Goal: Transaction & Acquisition: Obtain resource

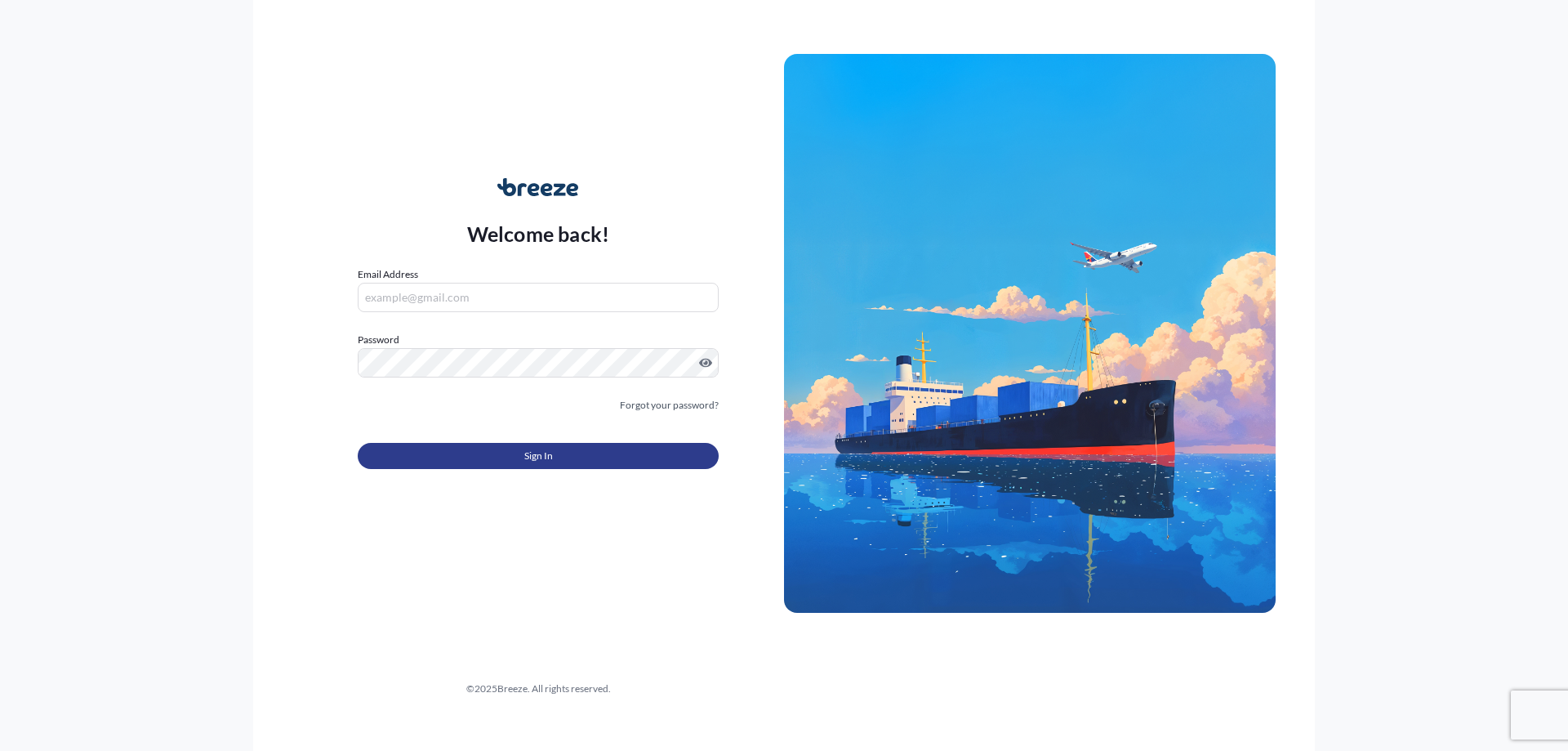
type input "[EMAIL_ADDRESS][DOMAIN_NAME]"
click at [480, 458] on button "Sign In" at bounding box center [538, 456] width 361 height 26
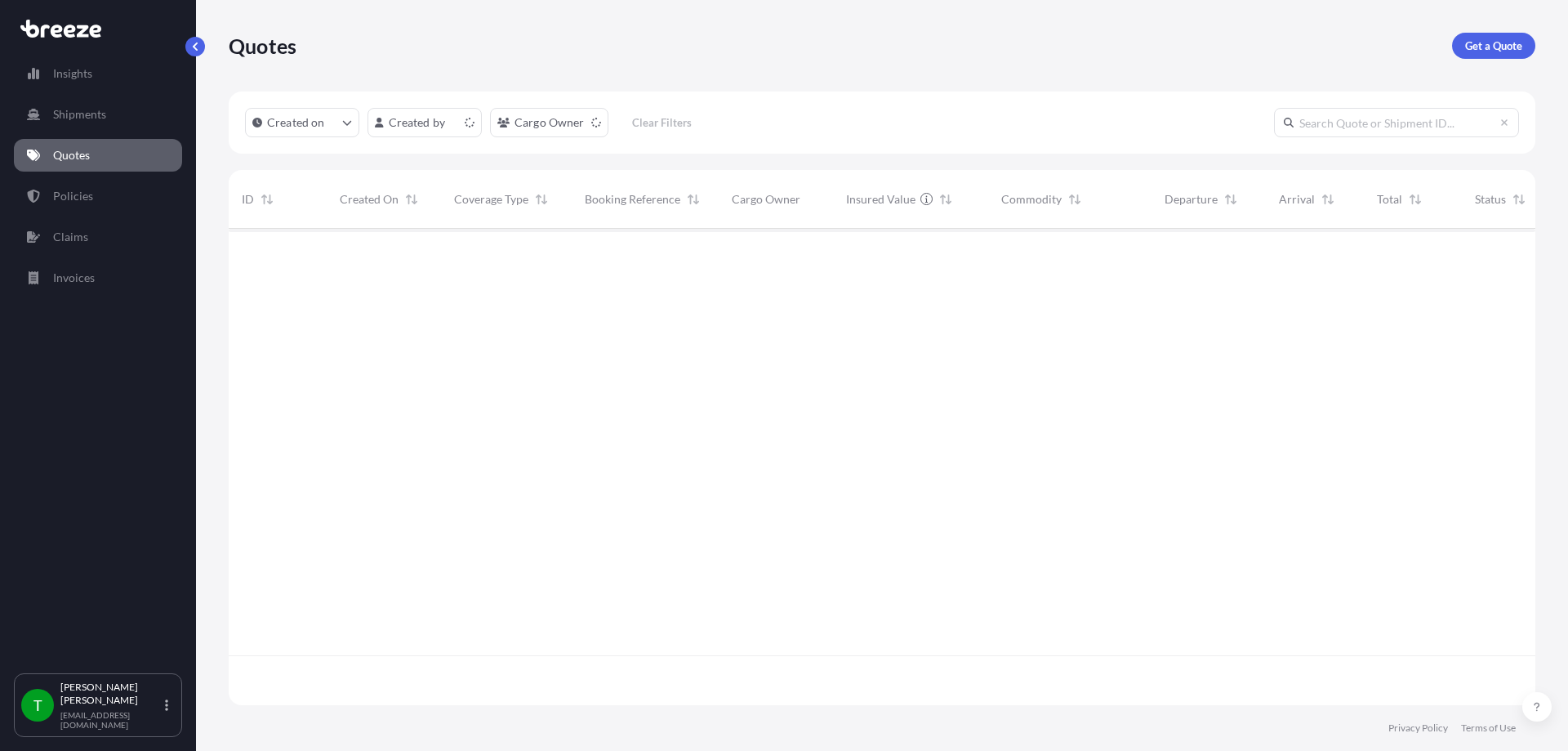
scroll to position [473, 1295]
click at [1489, 36] on link "Get a Quote" at bounding box center [1494, 46] width 83 height 26
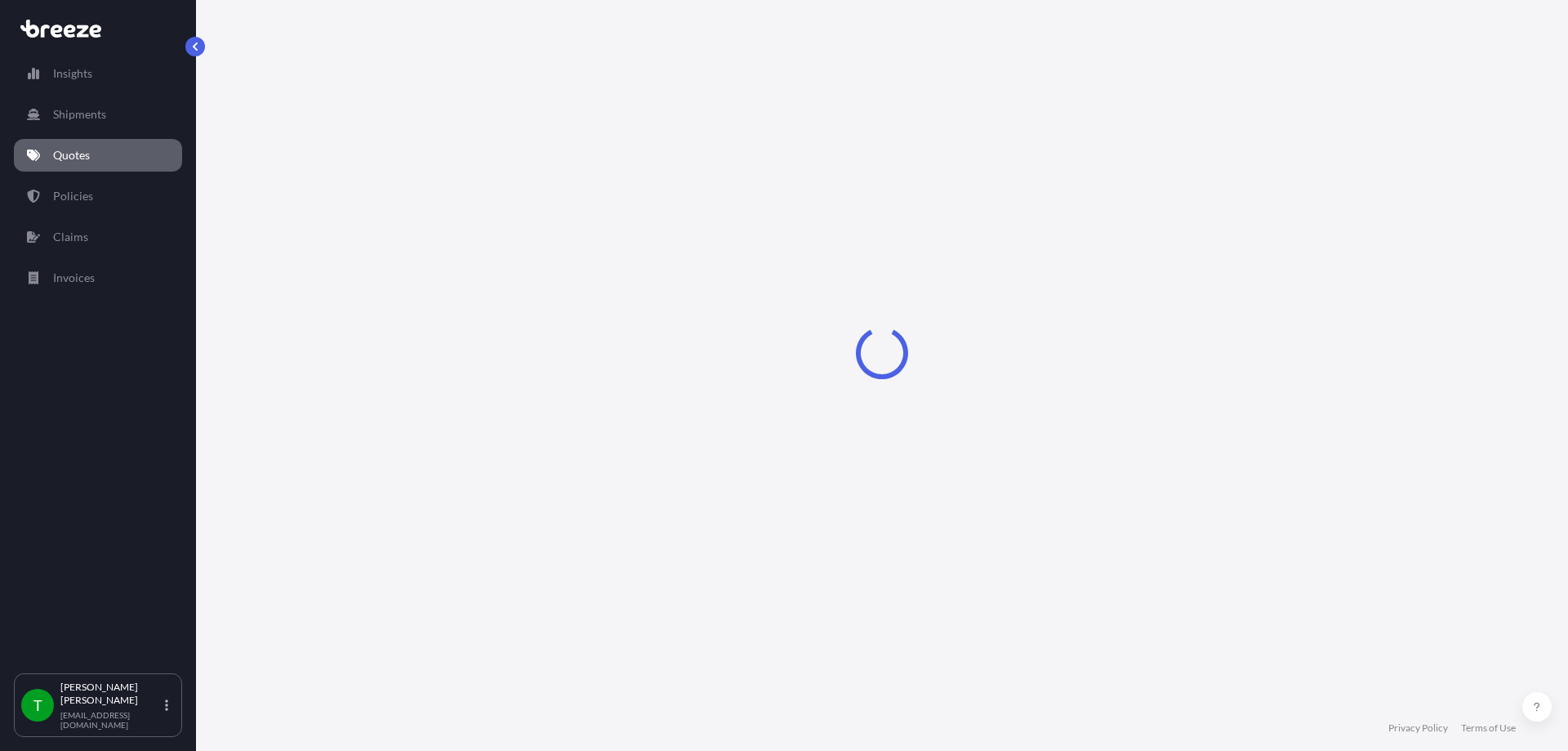
select select "Sea"
select select "1"
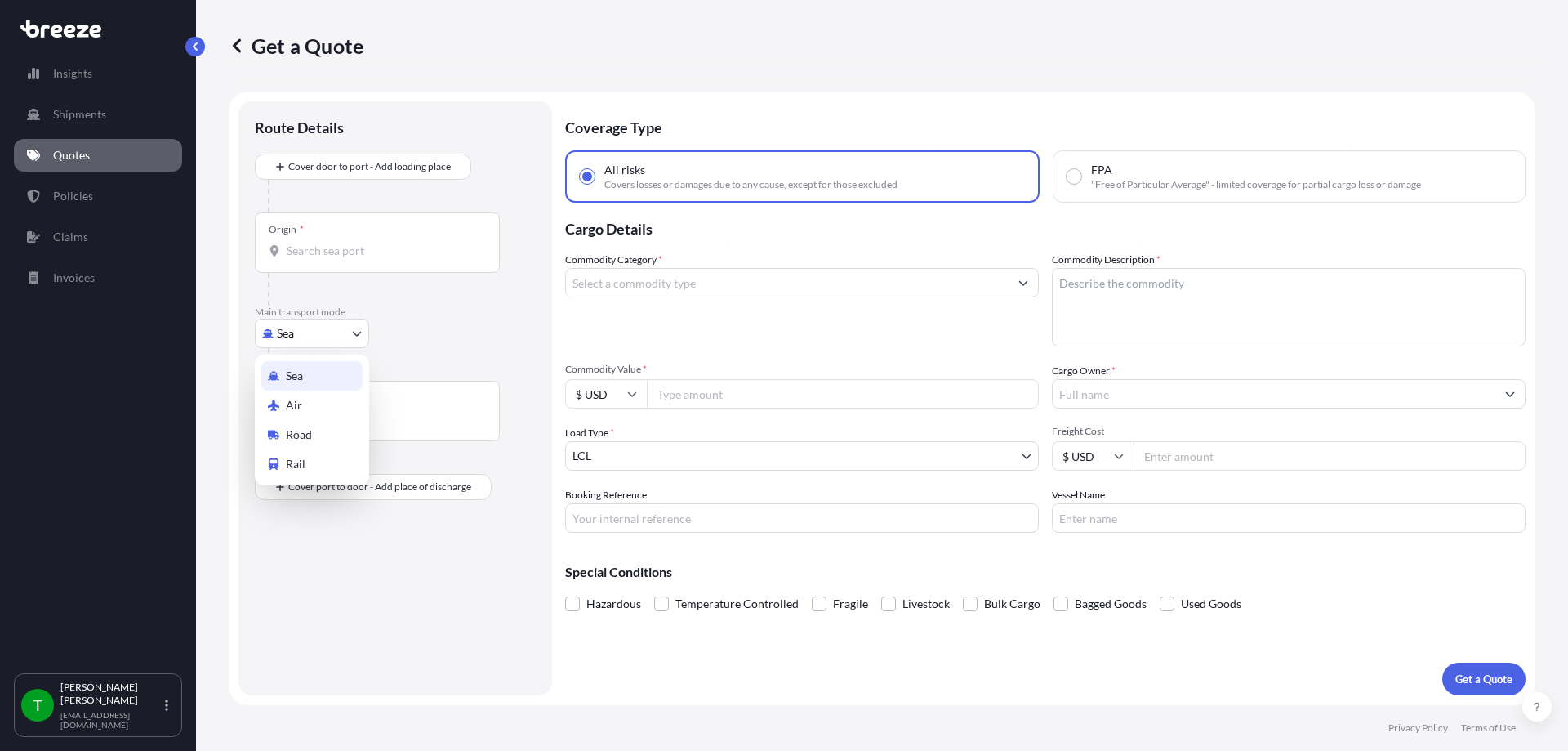
click at [314, 339] on body "Insights Shipments Quotes Policies Claims Invoices T [PERSON_NAME] [EMAIL_ADDRE…" at bounding box center [784, 375] width 1568 height 751
click at [322, 436] on div "Road" at bounding box center [312, 434] width 101 height 30
select select "Road"
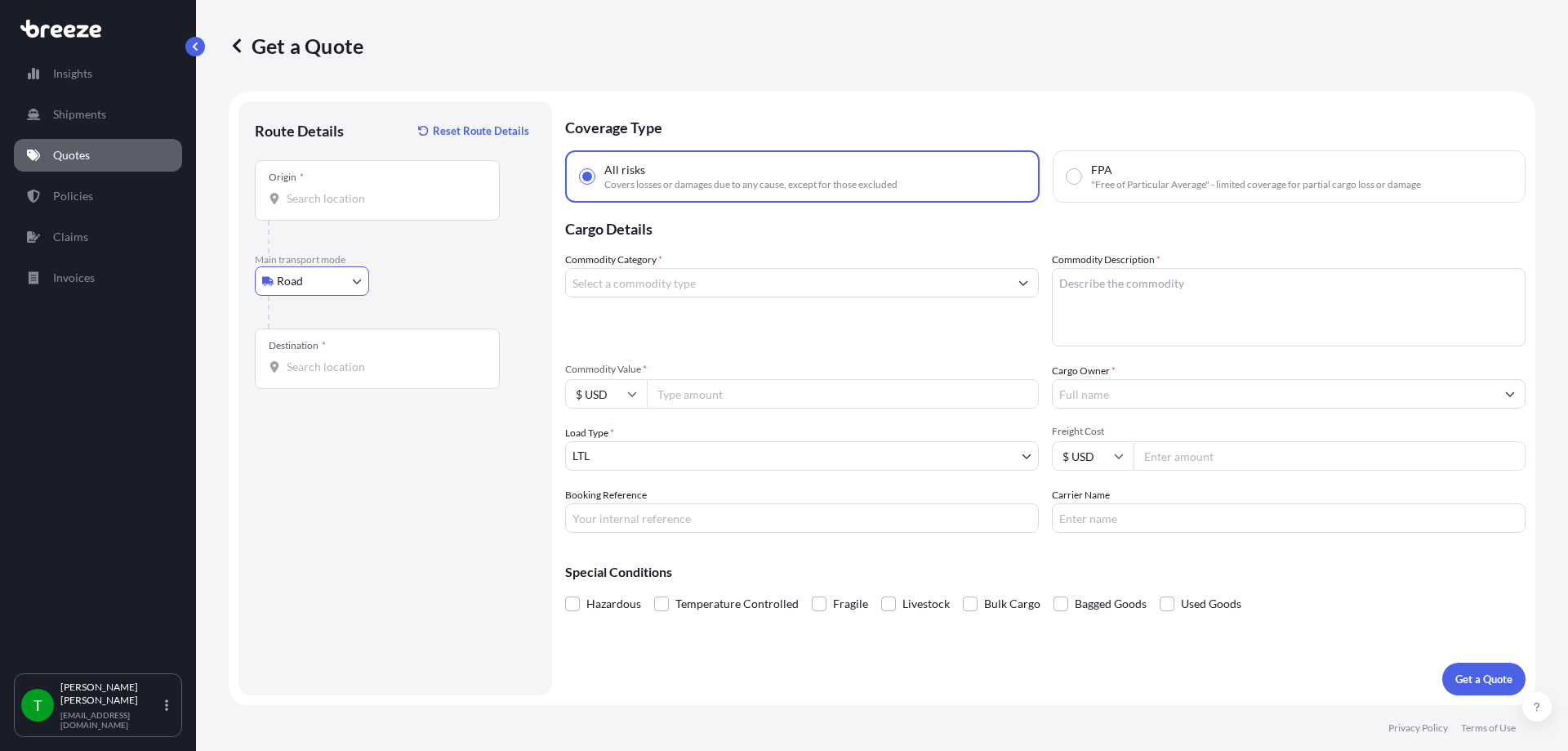
click at [344, 186] on div "Origin *" at bounding box center [378, 190] width 245 height 60
click at [344, 190] on input "Origin *" at bounding box center [383, 198] width 193 height 17
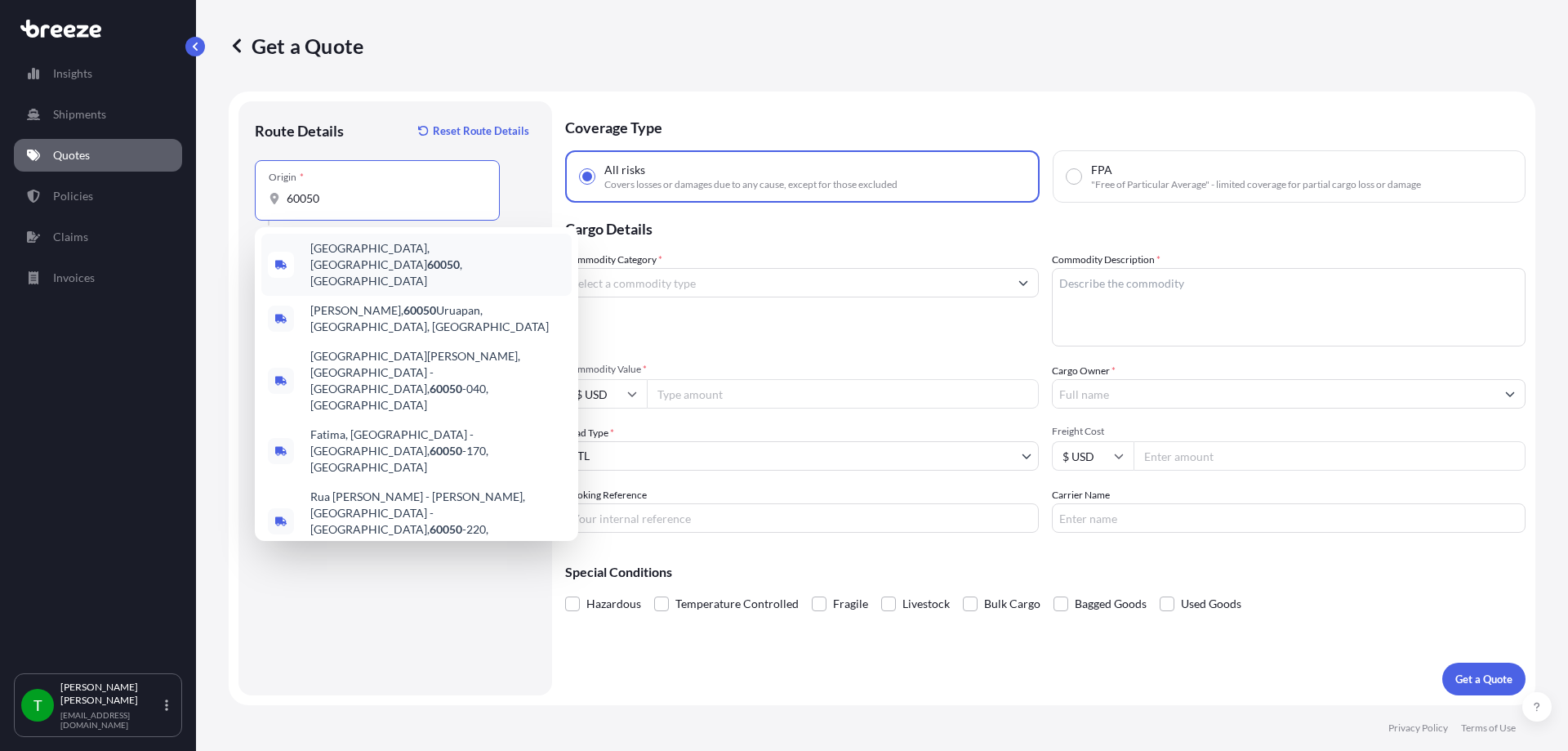
click at [335, 247] on span "[GEOGRAPHIC_DATA] , [GEOGRAPHIC_DATA]" at bounding box center [438, 265] width 255 height 49
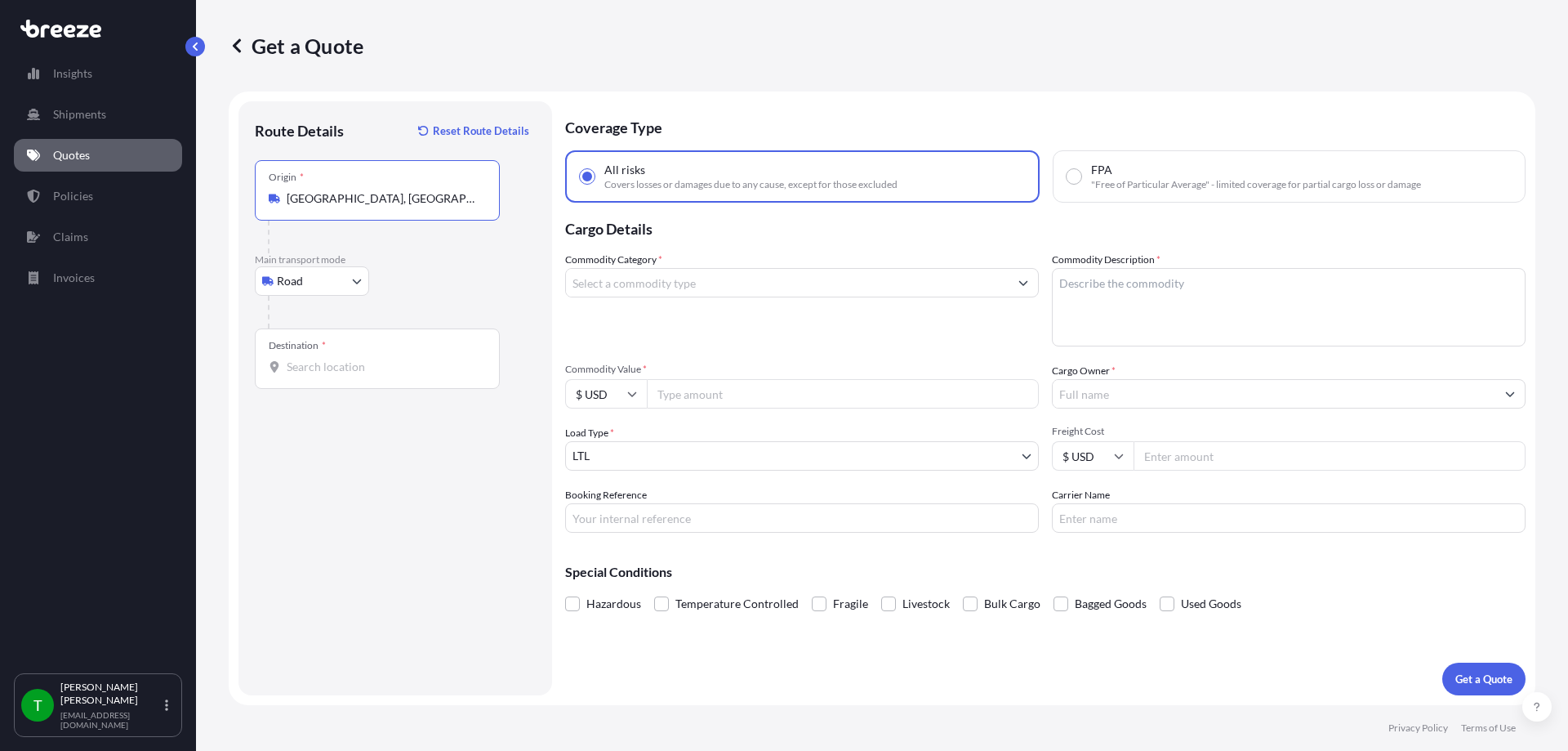
type input "[GEOGRAPHIC_DATA], [GEOGRAPHIC_DATA]"
click at [310, 349] on div "Destination *" at bounding box center [298, 345] width 57 height 13
click at [310, 359] on input "Destination *" at bounding box center [383, 367] width 193 height 17
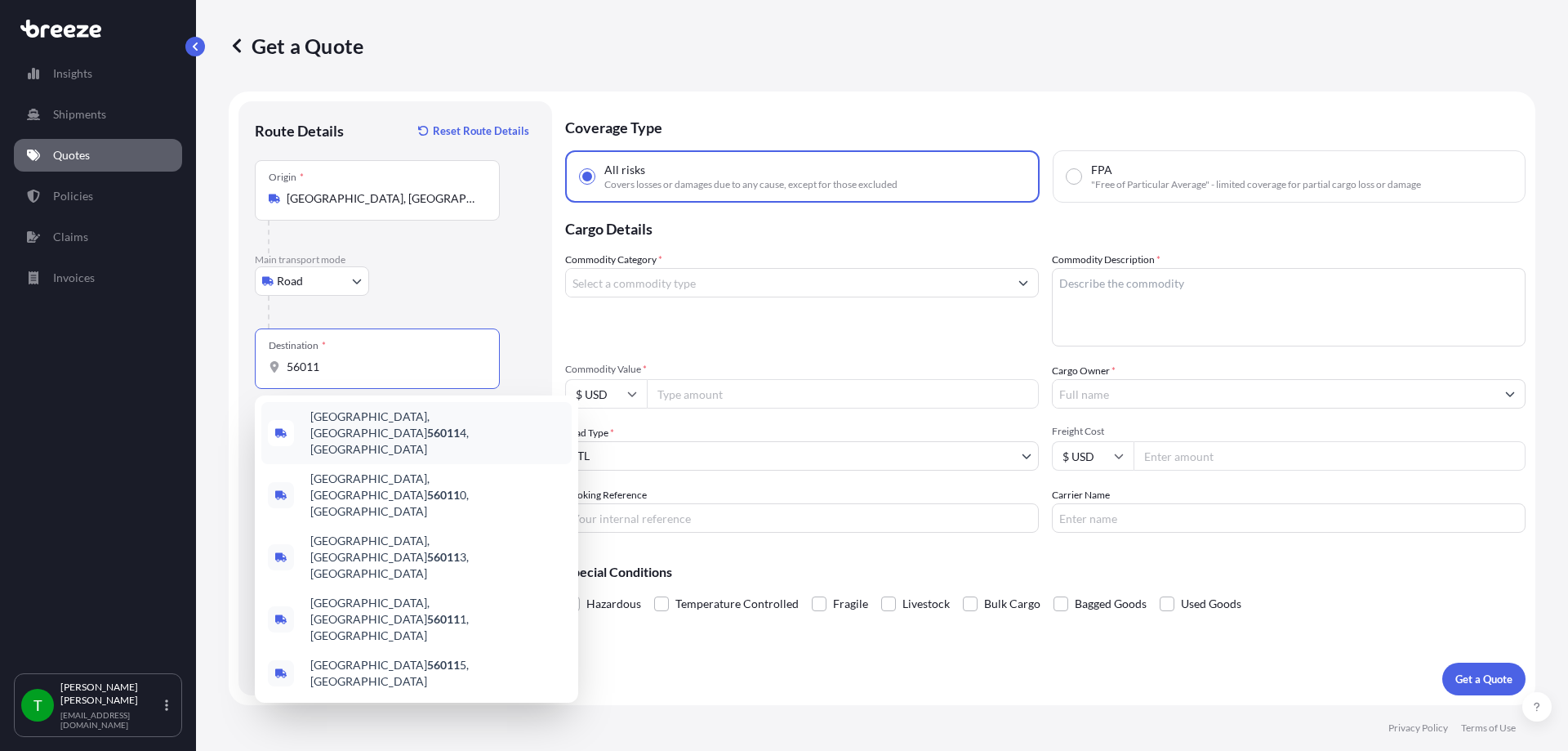
click at [375, 361] on input "56011" at bounding box center [383, 367] width 193 height 17
drag, startPoint x: 327, startPoint y: 364, endPoint x: 279, endPoint y: 363, distance: 48.0
click at [279, 363] on div "56011" at bounding box center [378, 367] width 218 height 17
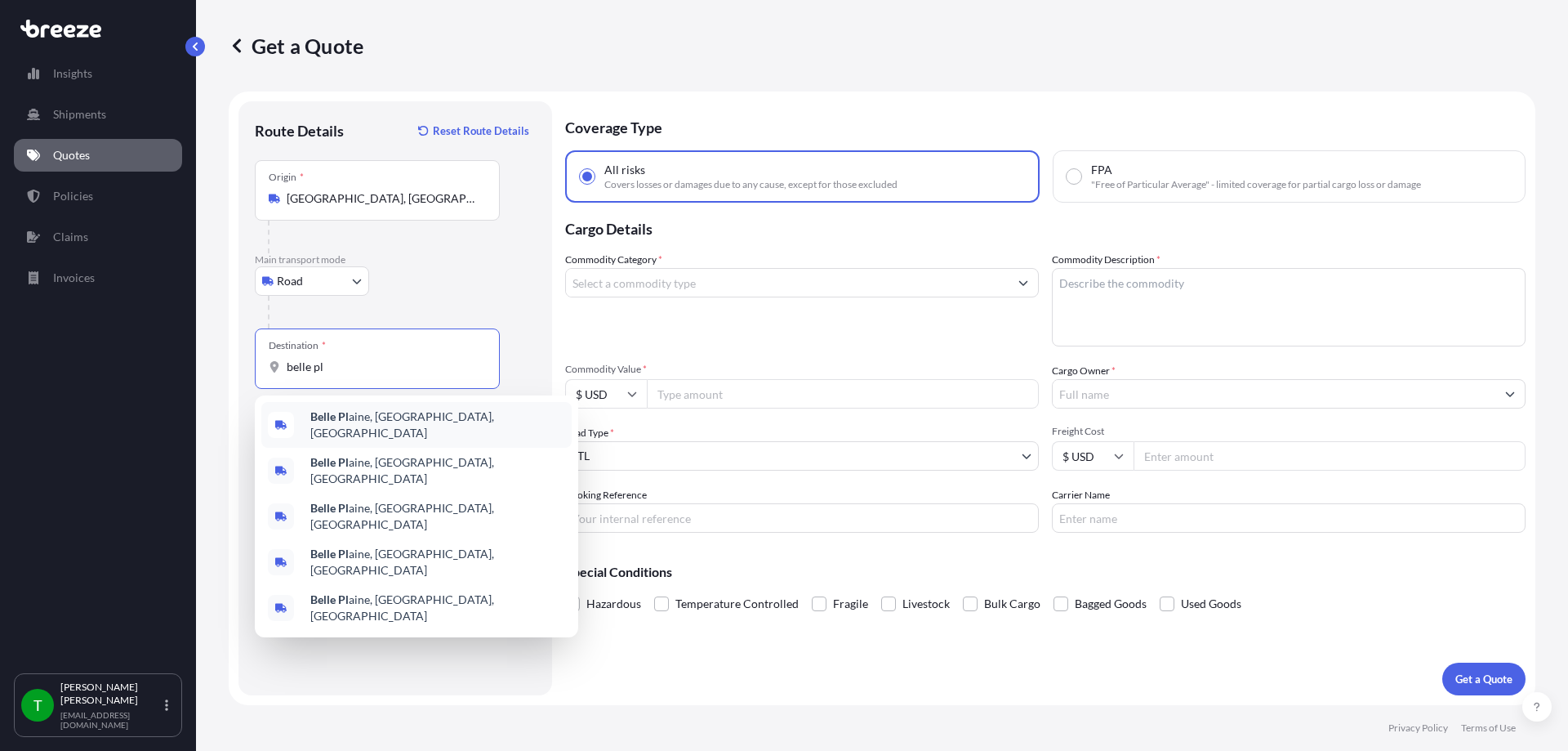
click at [328, 416] on b "Belle Pl" at bounding box center [329, 417] width 39 height 14
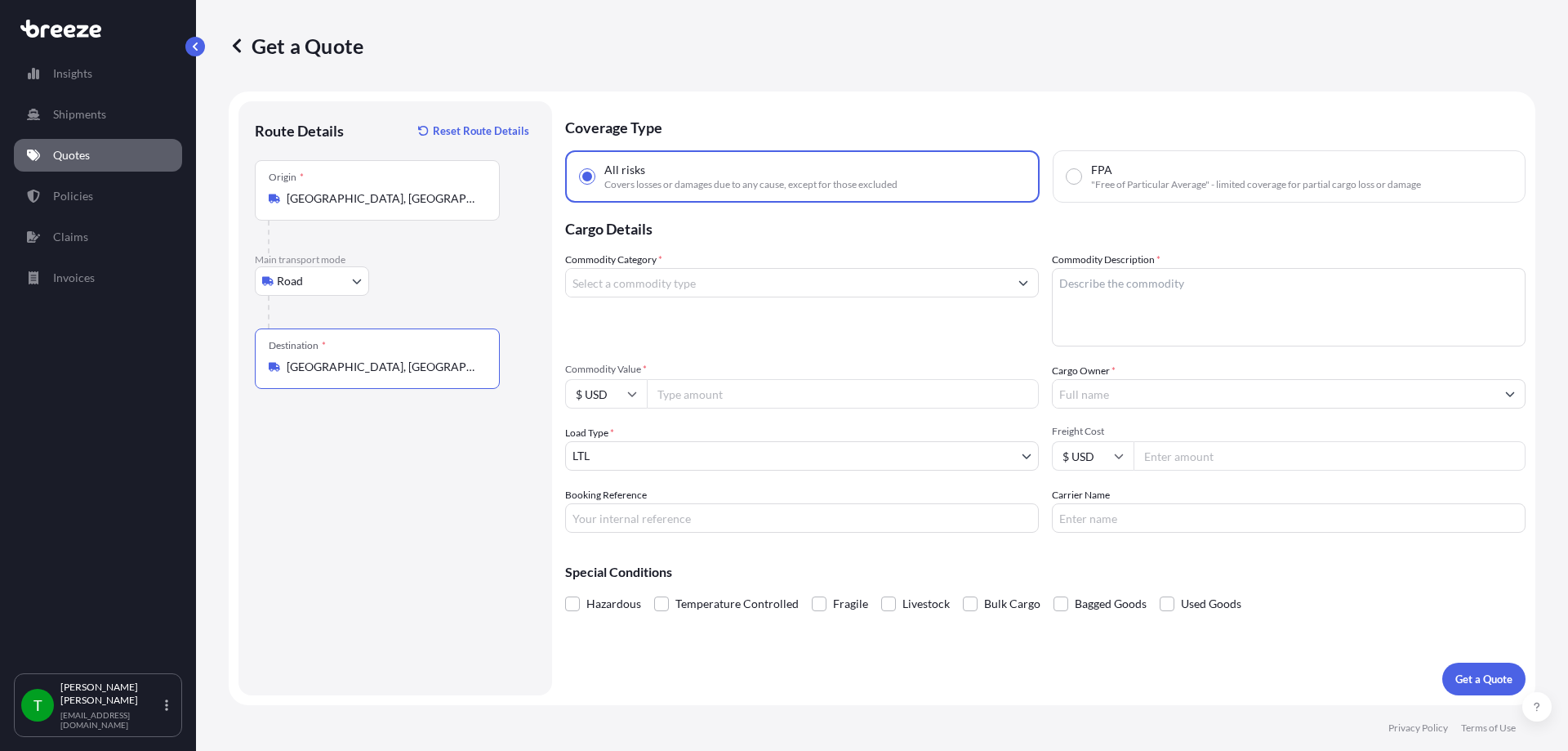
type input "[GEOGRAPHIC_DATA], [GEOGRAPHIC_DATA], [GEOGRAPHIC_DATA]"
click at [748, 294] on input "Commodity Category *" at bounding box center [787, 283] width 443 height 30
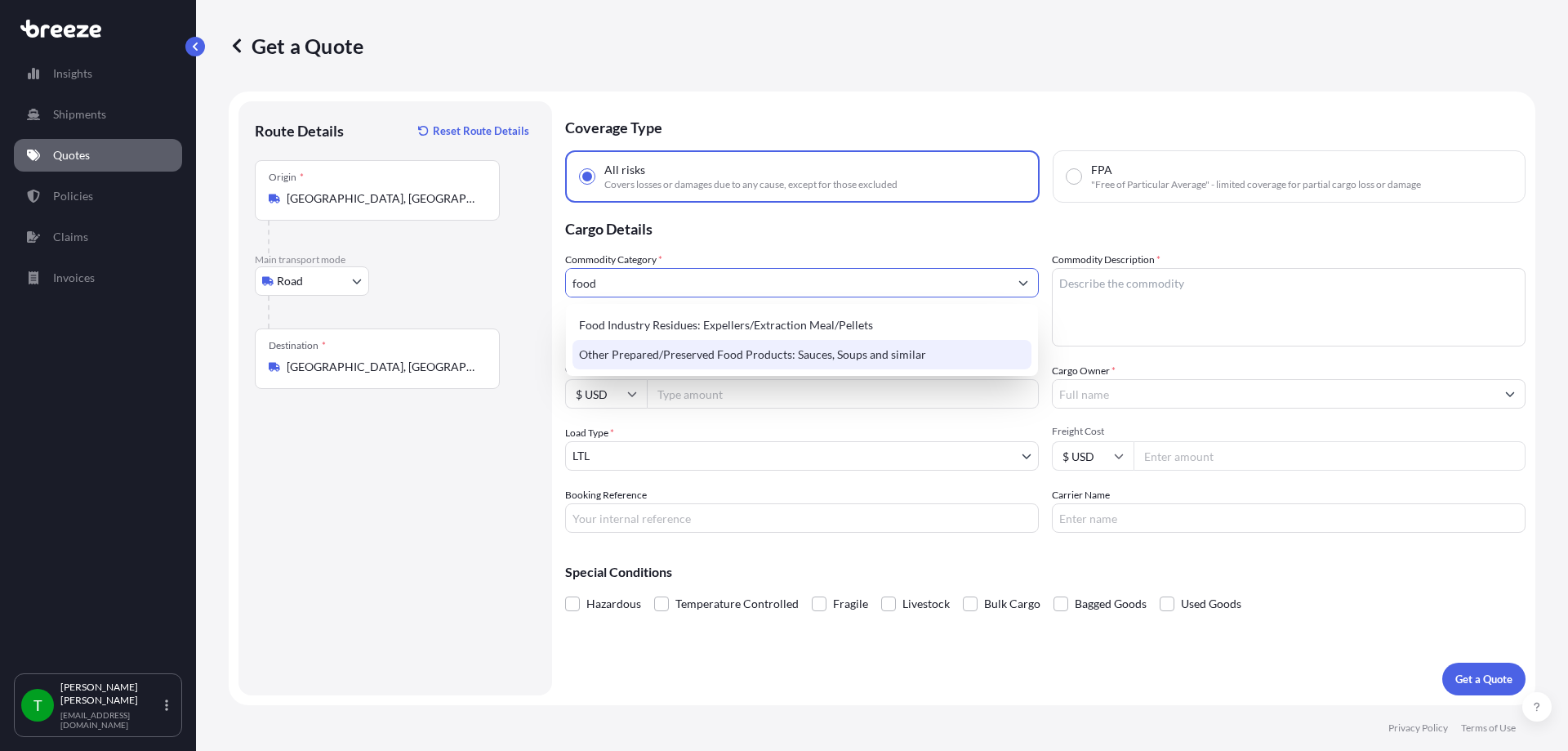
click at [743, 354] on div "Other Prepared/Preserved Food Products: Sauces, Soups and similar" at bounding box center [802, 355] width 459 height 30
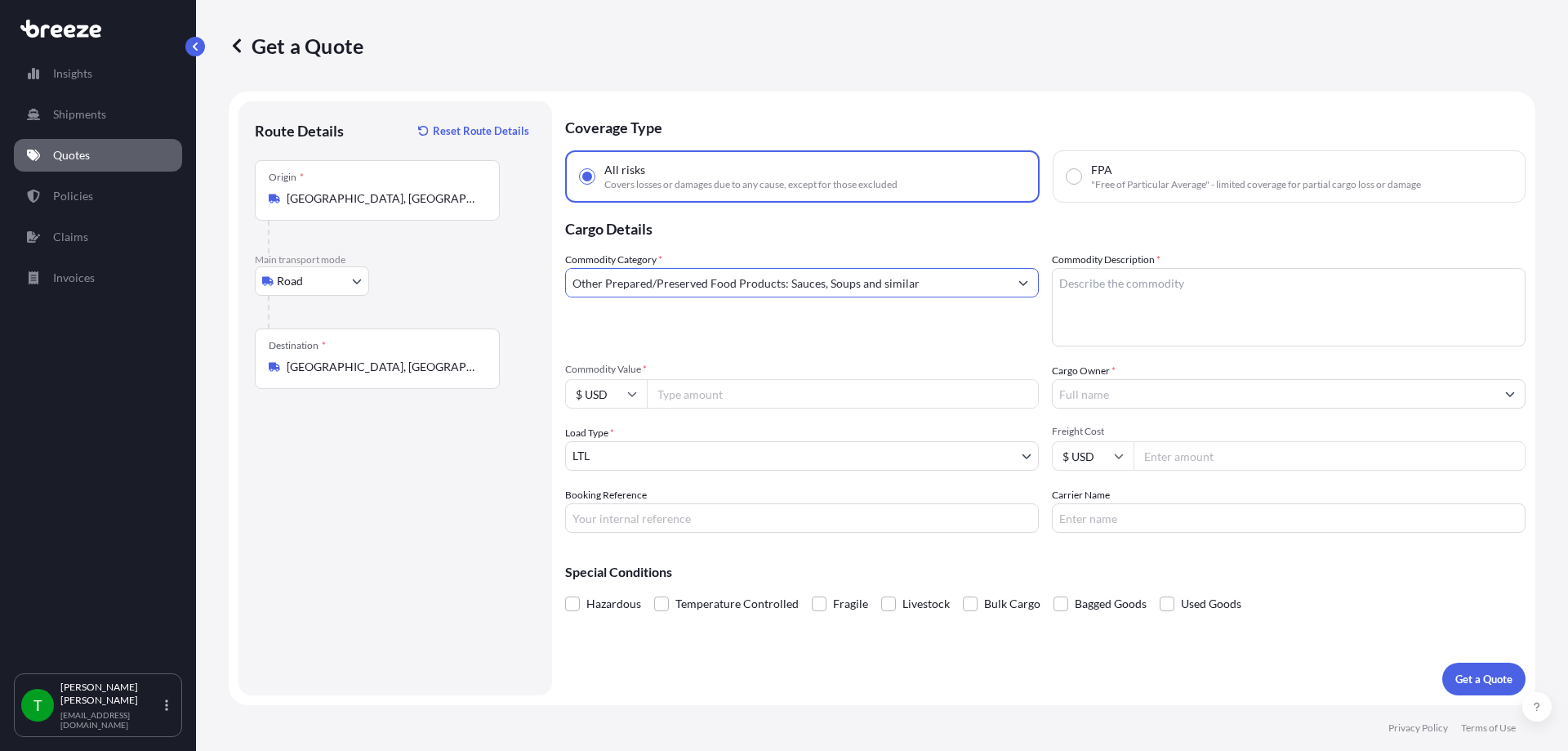
type input "Other Prepared/Preserved Food Products: Sauces, Soups and similar"
click at [1098, 322] on textarea "Commodity Description *" at bounding box center [1289, 307] width 474 height 78
type textarea "caffine"
click at [836, 402] on input "Commodity Value *" at bounding box center [843, 394] width 392 height 30
type input "500"
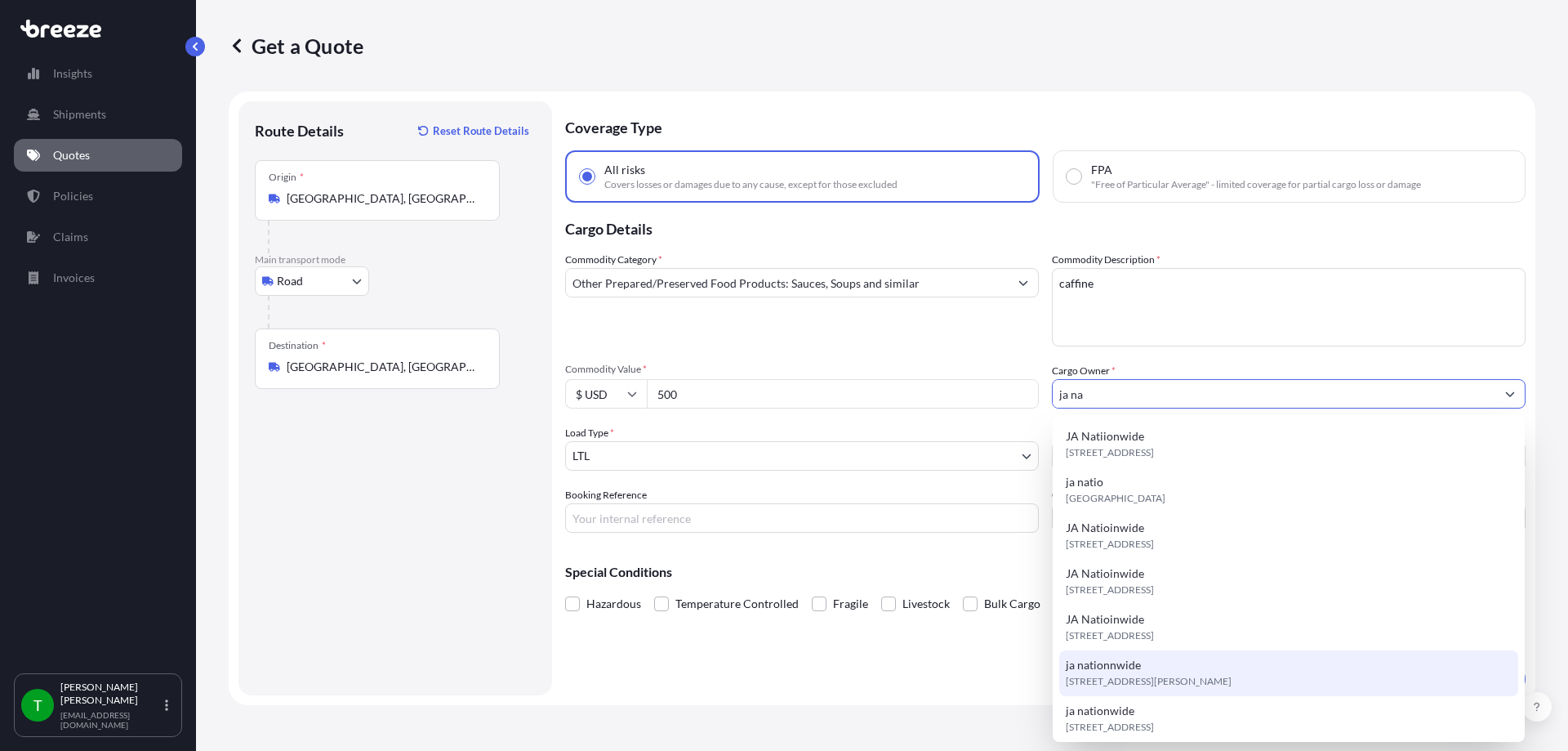
click at [1176, 678] on span "[STREET_ADDRESS][PERSON_NAME]" at bounding box center [1150, 681] width 166 height 17
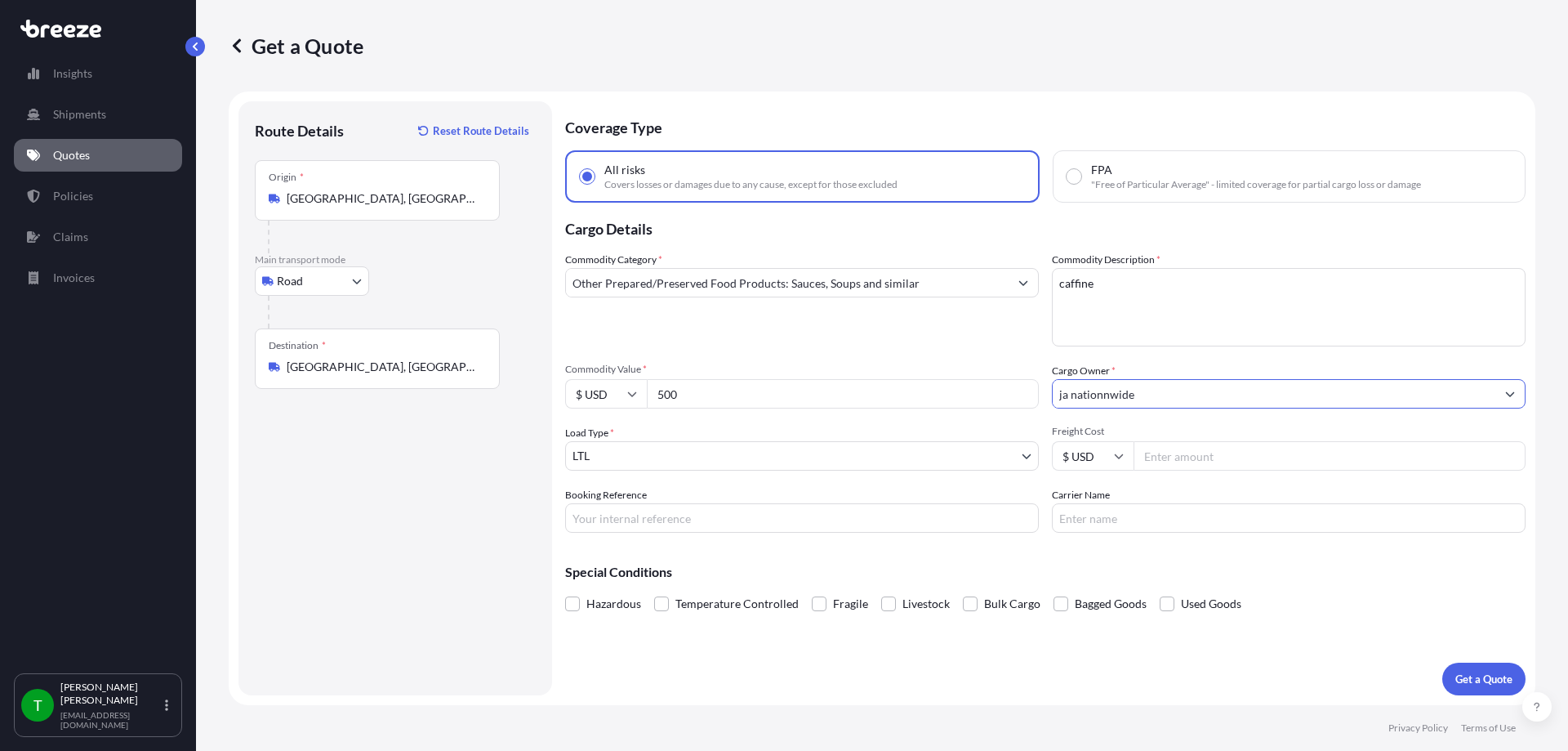
type input "ja nationnwide"
click at [1186, 453] on input "Freight Cost" at bounding box center [1330, 456] width 392 height 30
type input "360"
click at [1461, 673] on p "Get a Quote" at bounding box center [1485, 679] width 57 height 17
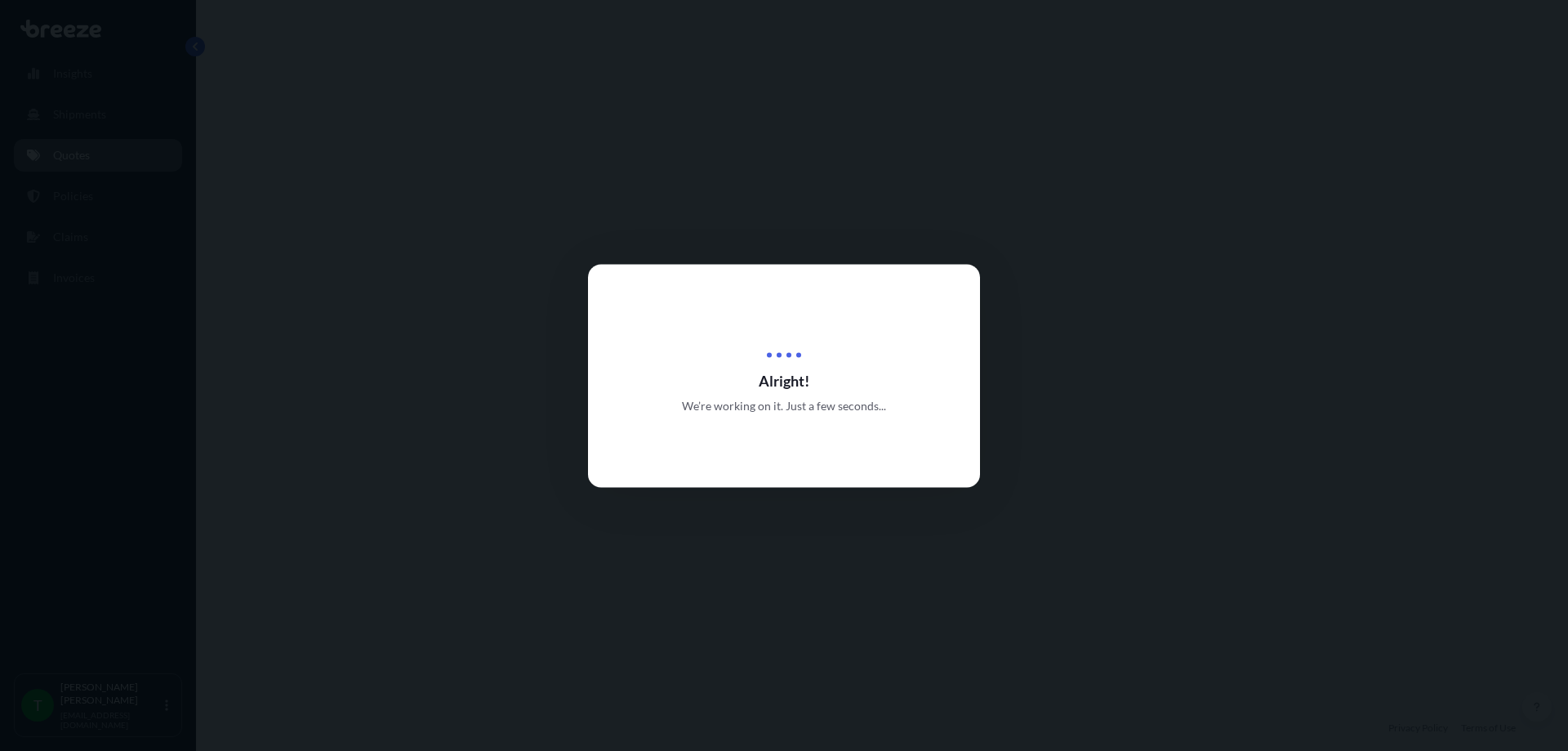
select select "Road"
select select "1"
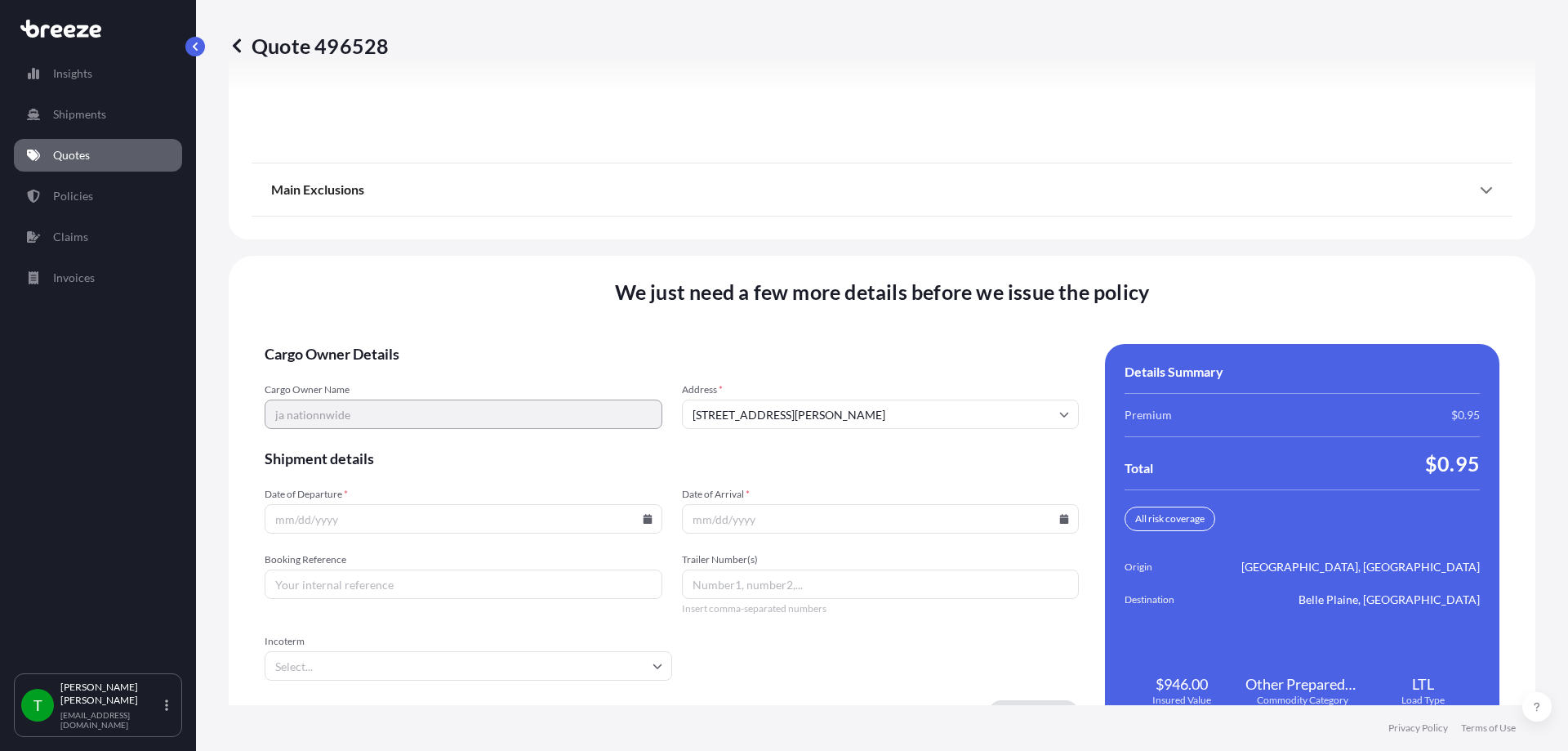
scroll to position [2103, 0]
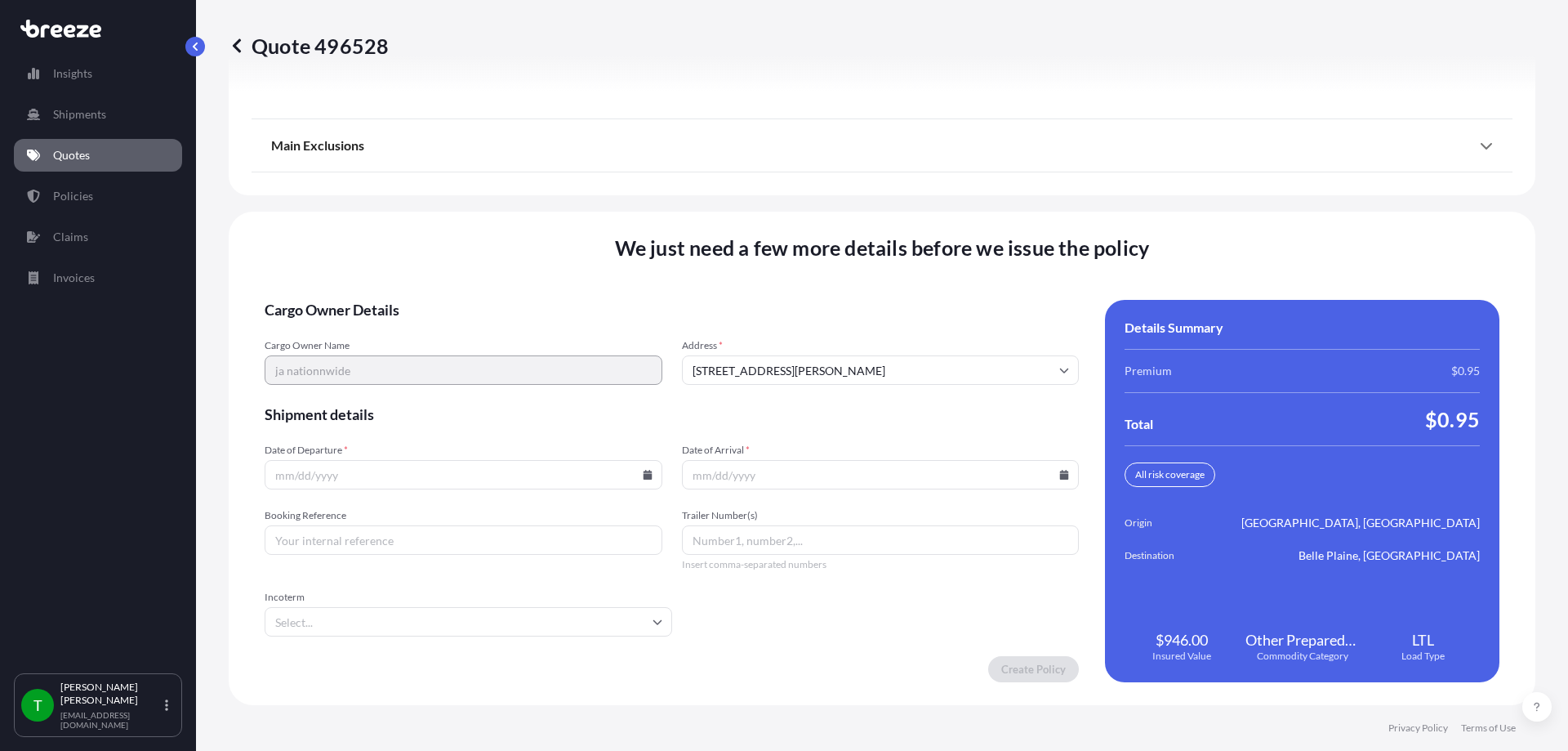
click at [643, 476] on icon at bounding box center [647, 475] width 9 height 10
click at [387, 324] on button "12" at bounding box center [386, 329] width 26 height 26
type input "[DATE]"
click at [1061, 478] on icon at bounding box center [1064, 475] width 9 height 10
click at [841, 334] on button "13" at bounding box center [836, 329] width 26 height 26
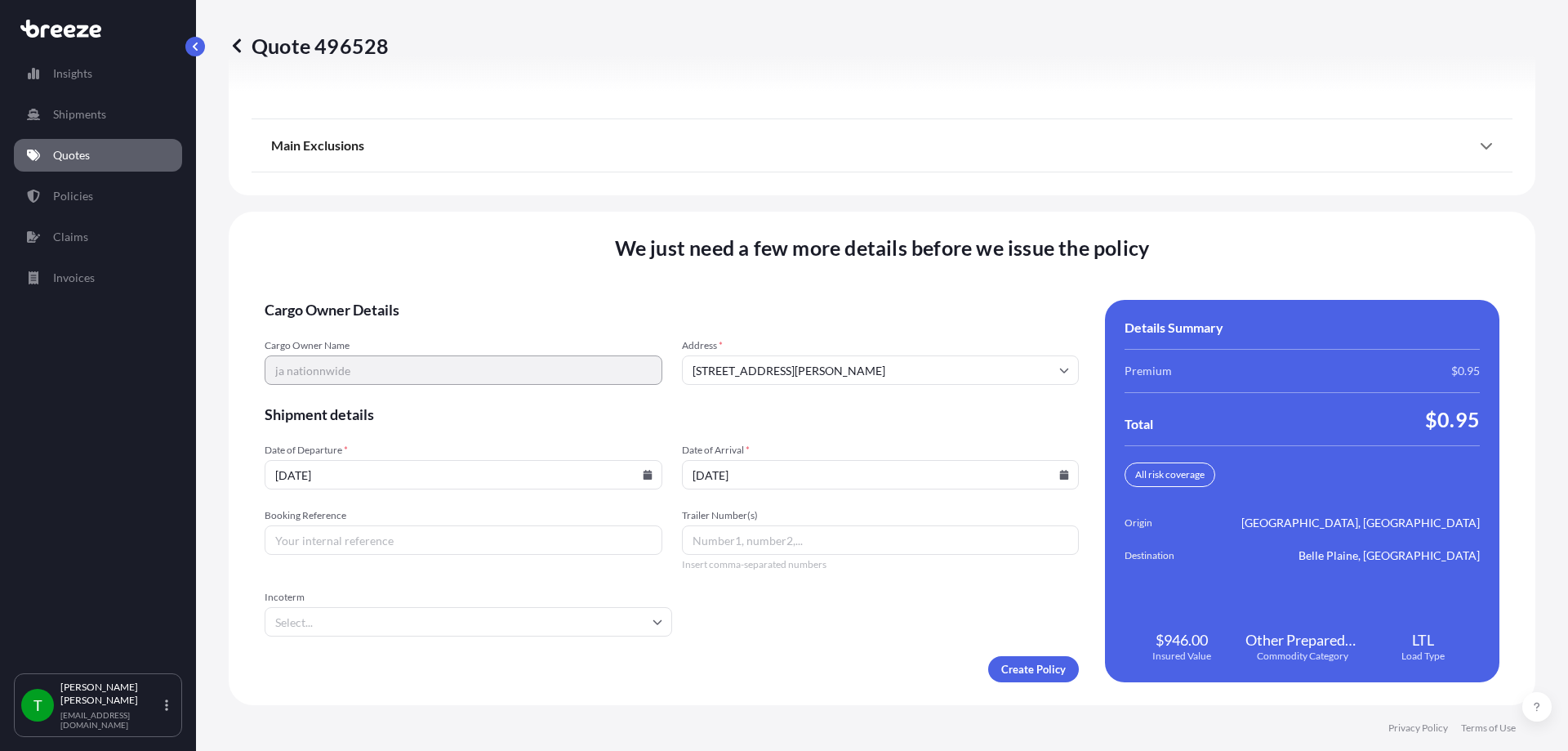
type input "[DATE]"
